Goal: Task Accomplishment & Management: Manage account settings

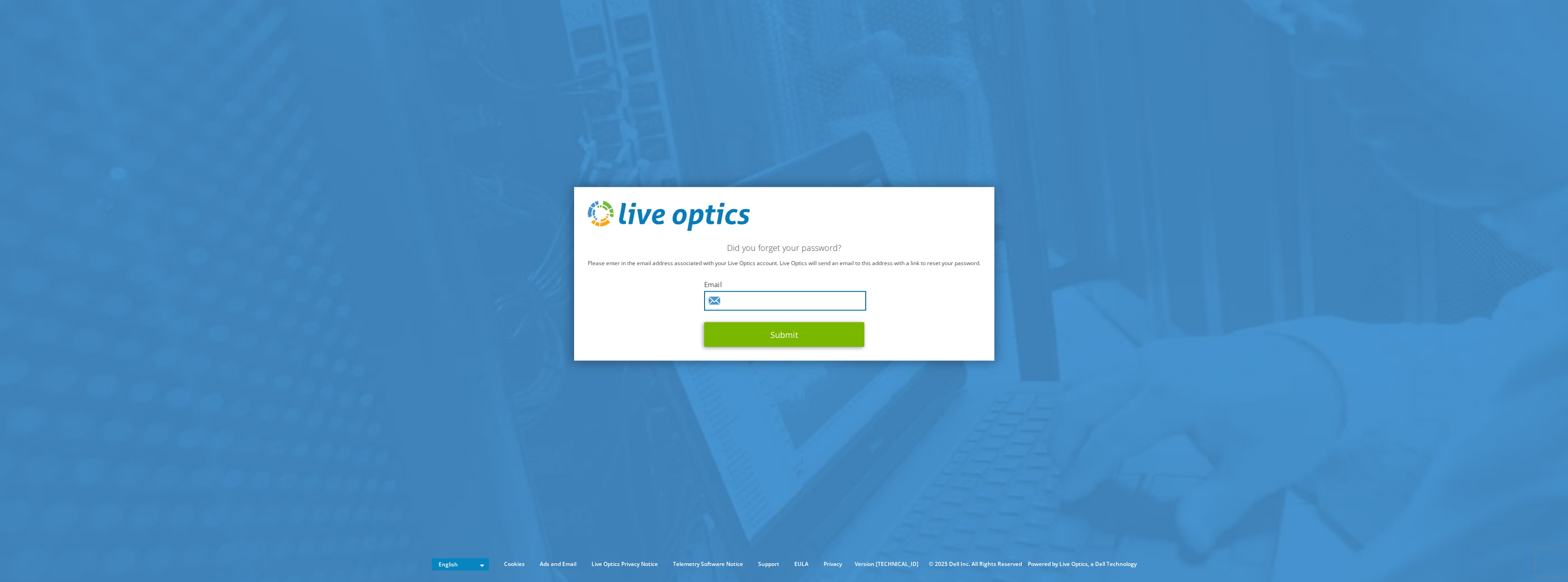
click at [784, 299] on input "text" at bounding box center [785, 300] width 162 height 20
type input "arkadiusz.iskra@tetrapak.com"
click at [813, 335] on button "Submit" at bounding box center [784, 334] width 160 height 24
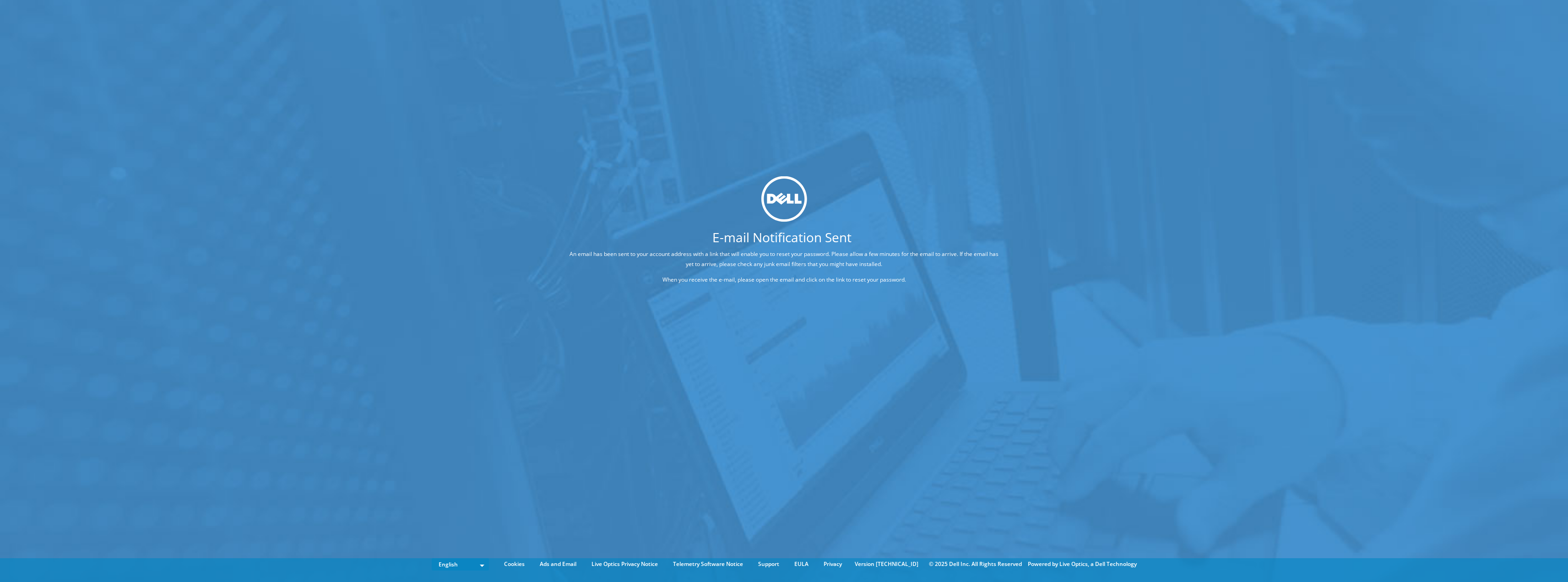
click at [886, 162] on div "E-mail Notification Sent An email has been sent to your account address with a …" at bounding box center [784, 277] width 1568 height 554
click at [875, 340] on div "E-mail Notification Sent An email has been sent to your account address with a …" at bounding box center [784, 277] width 1568 height 554
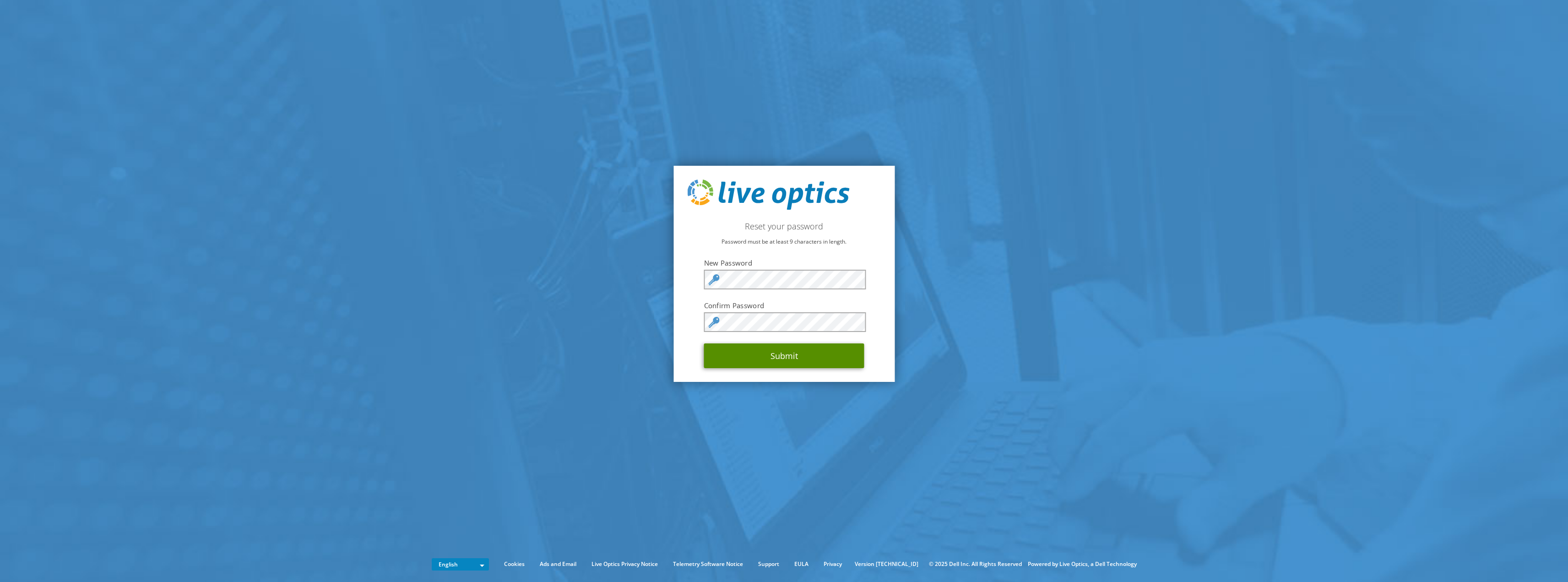
click at [777, 360] on button "Submit" at bounding box center [784, 356] width 160 height 24
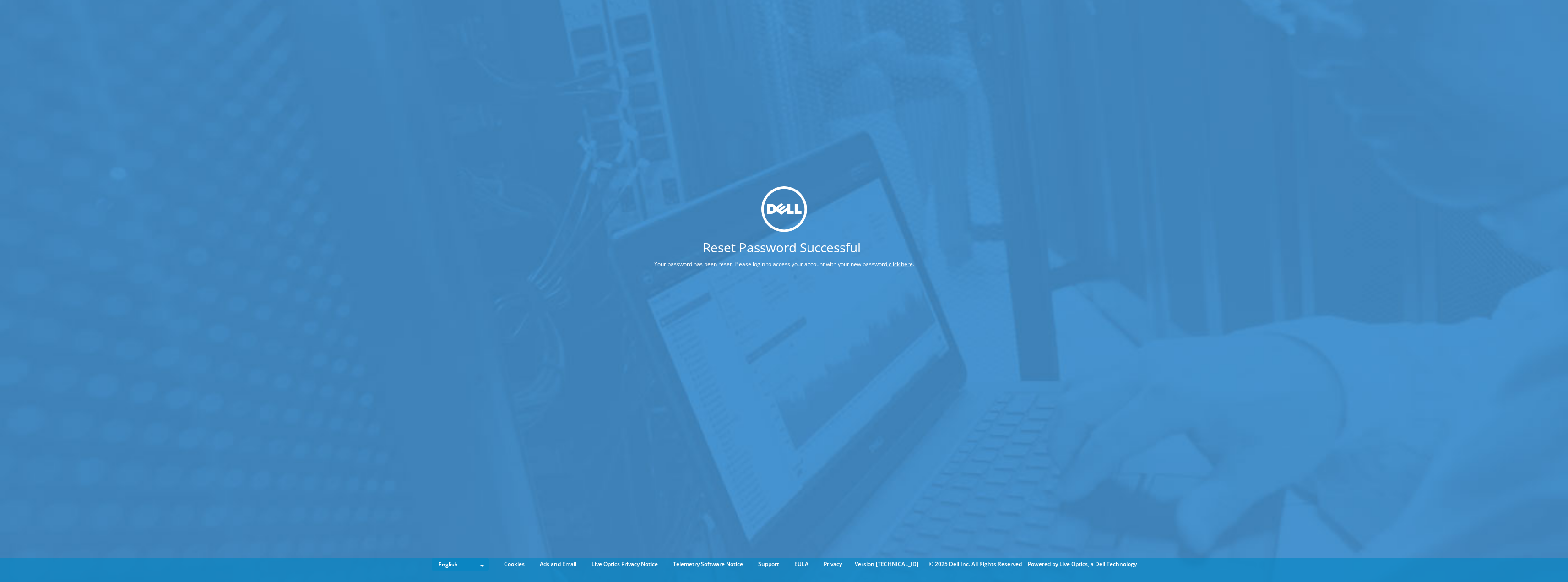
click at [901, 263] on link "click here" at bounding box center [901, 264] width 24 height 8
click at [908, 263] on link "click here" at bounding box center [901, 264] width 24 height 8
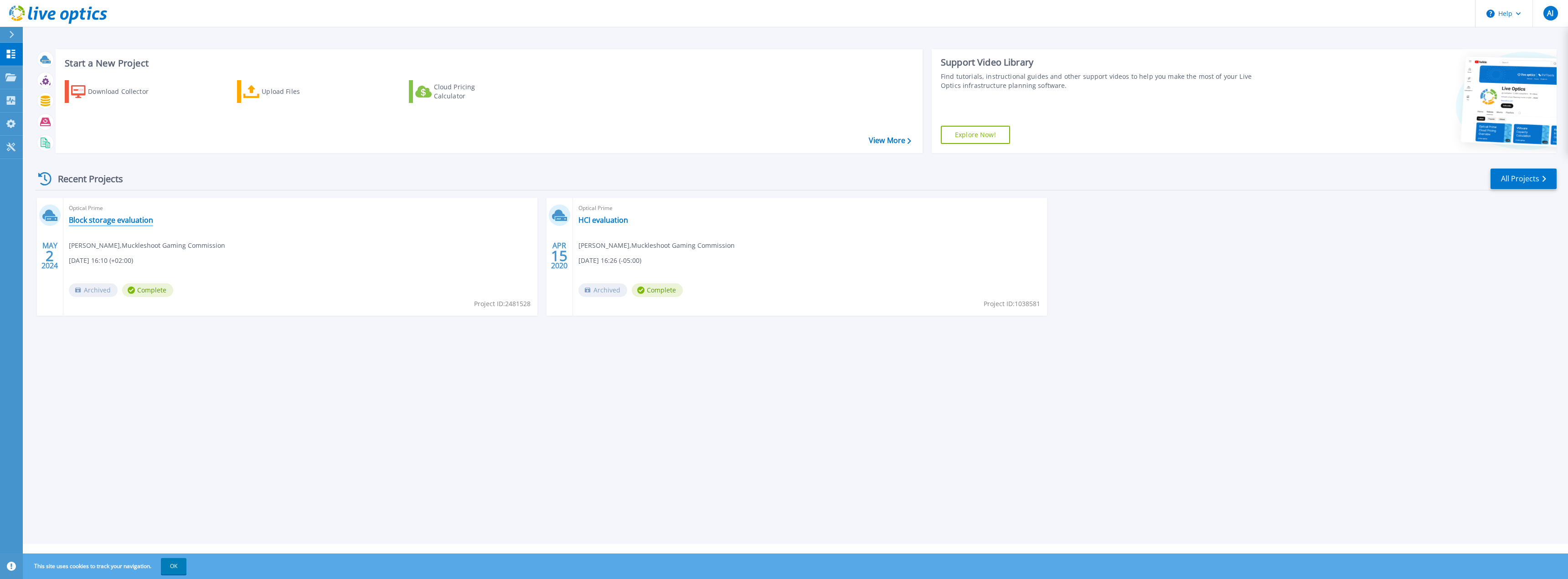
click at [108, 222] on link "Block storage evaluation" at bounding box center [110, 220] width 84 height 10
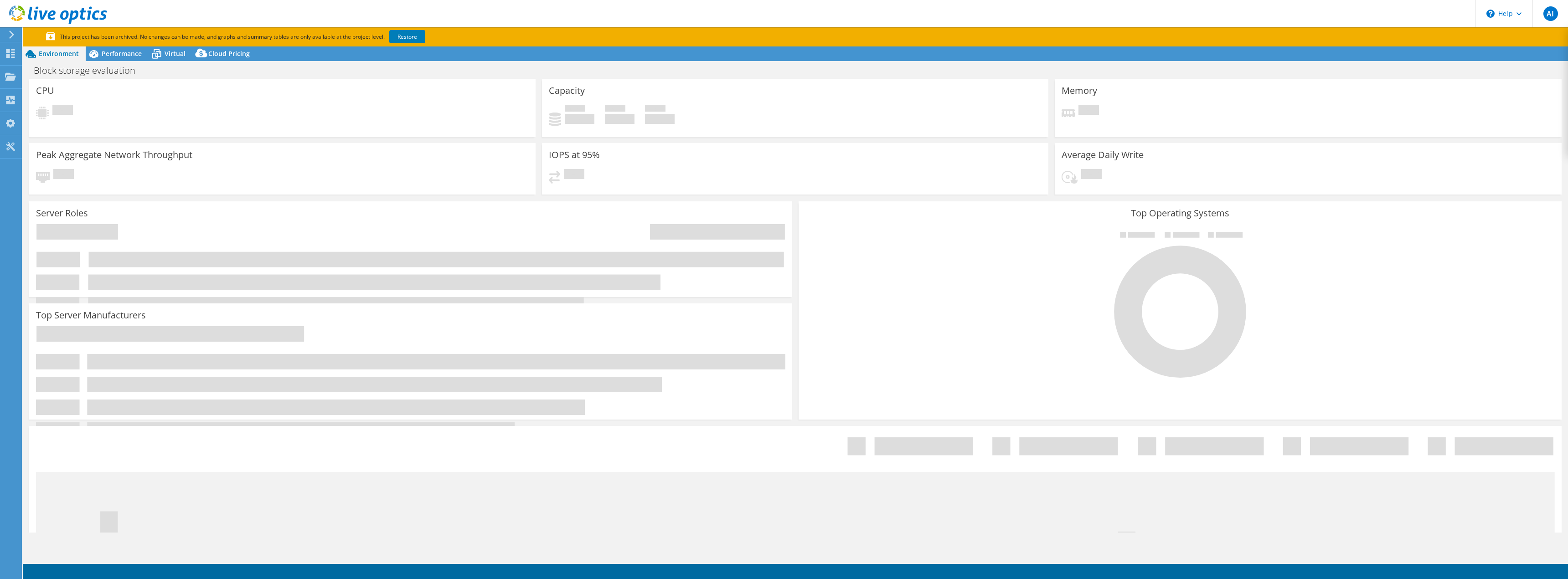
select select "USD"
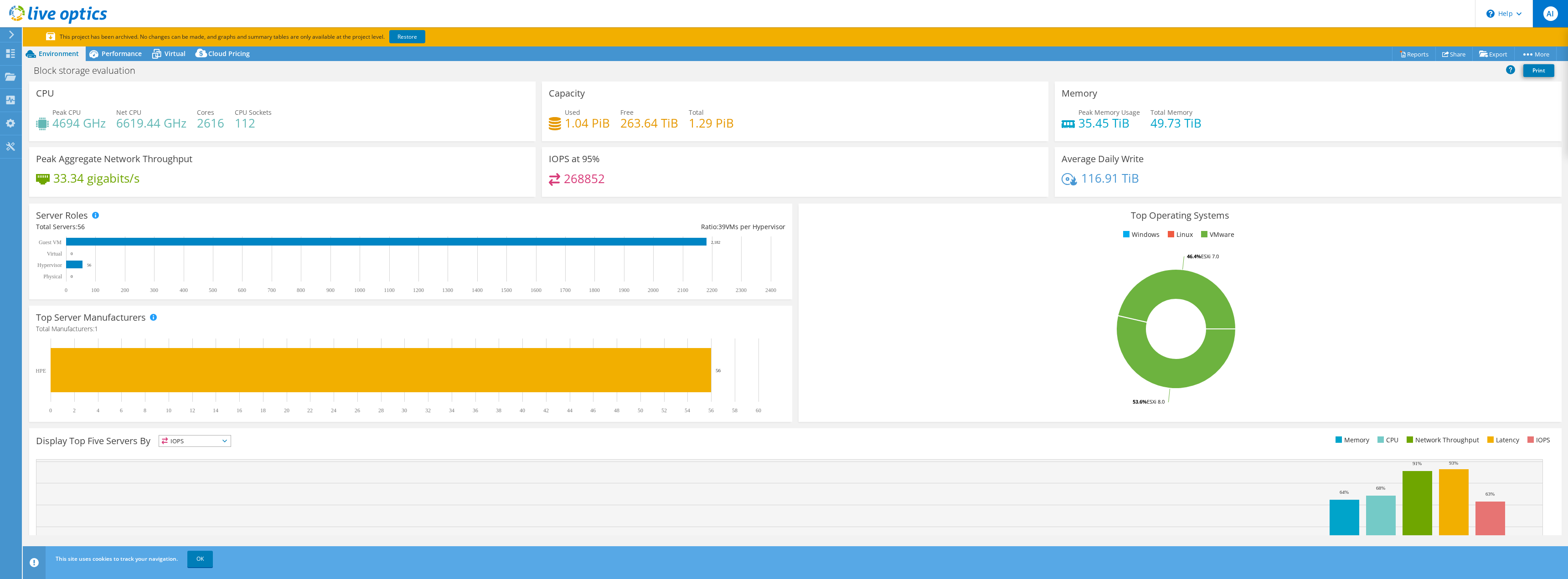
click at [1551, 16] on span "AI" at bounding box center [1550, 13] width 15 height 15
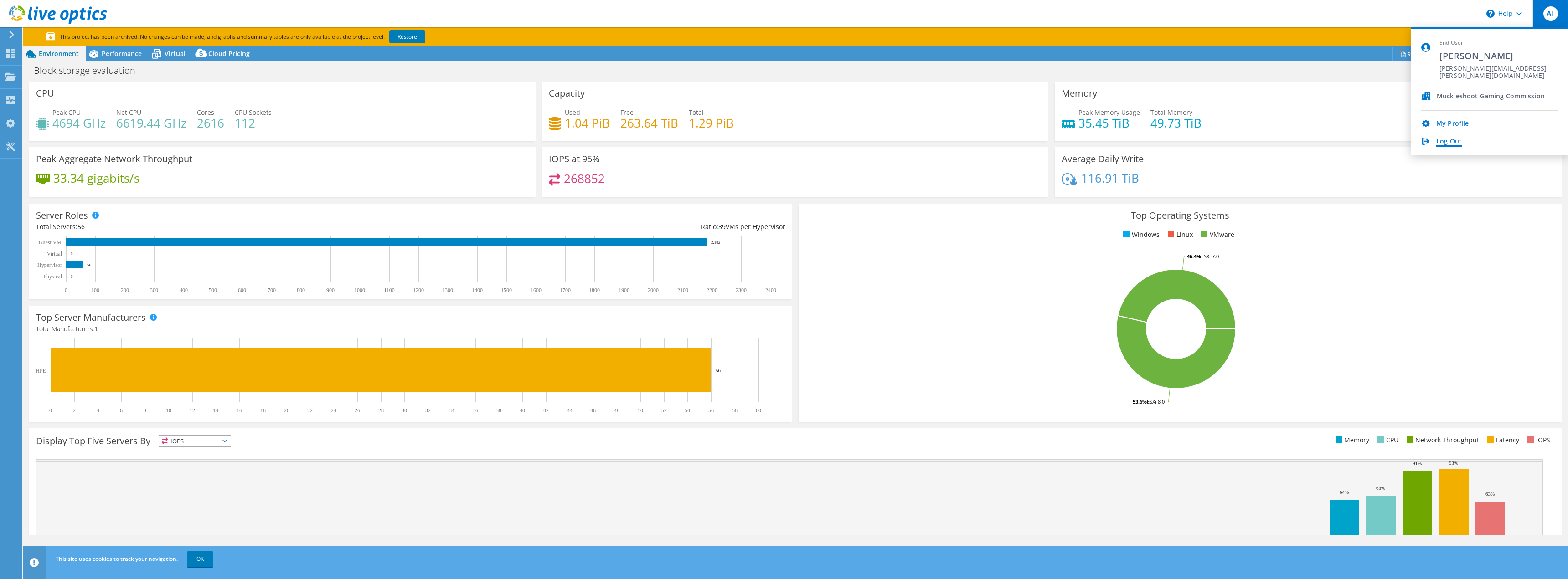
click at [1458, 145] on link "Log Out" at bounding box center [1449, 142] width 25 height 9
